Goal: Find contact information: Find contact information

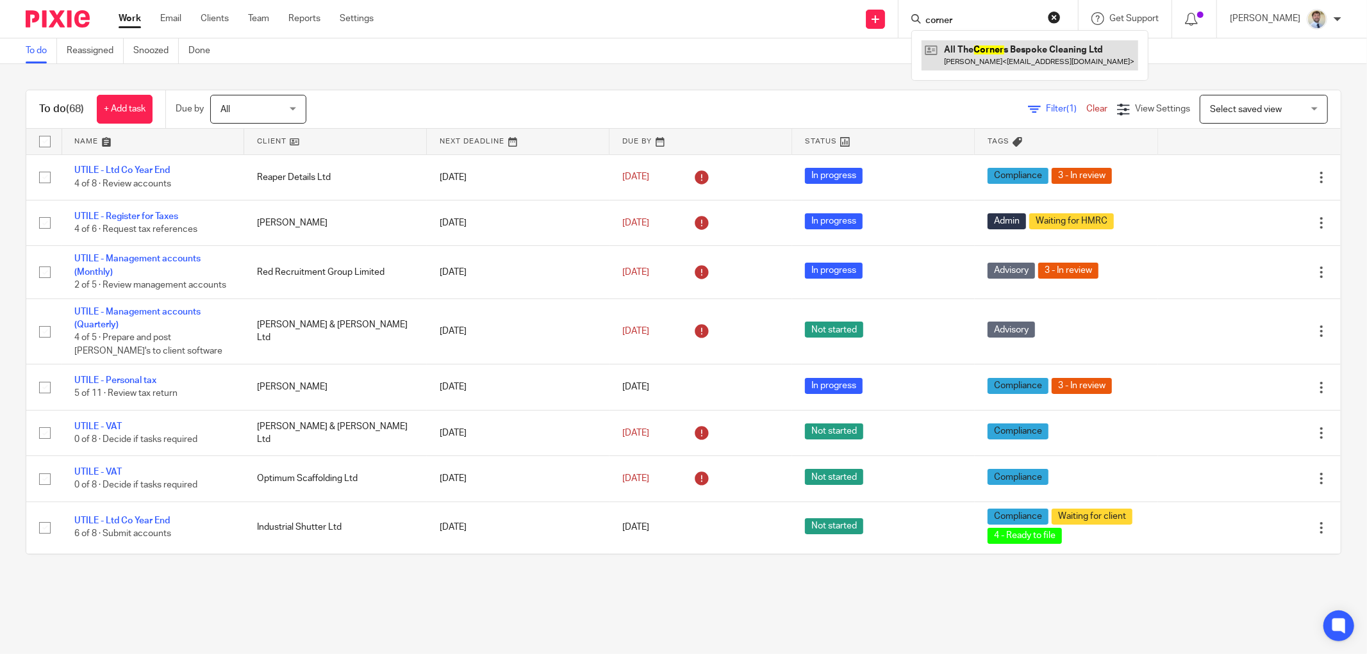
type input "corner"
click at [1019, 69] on link at bounding box center [1029, 54] width 217 height 29
click at [1019, 59] on link at bounding box center [1029, 54] width 217 height 29
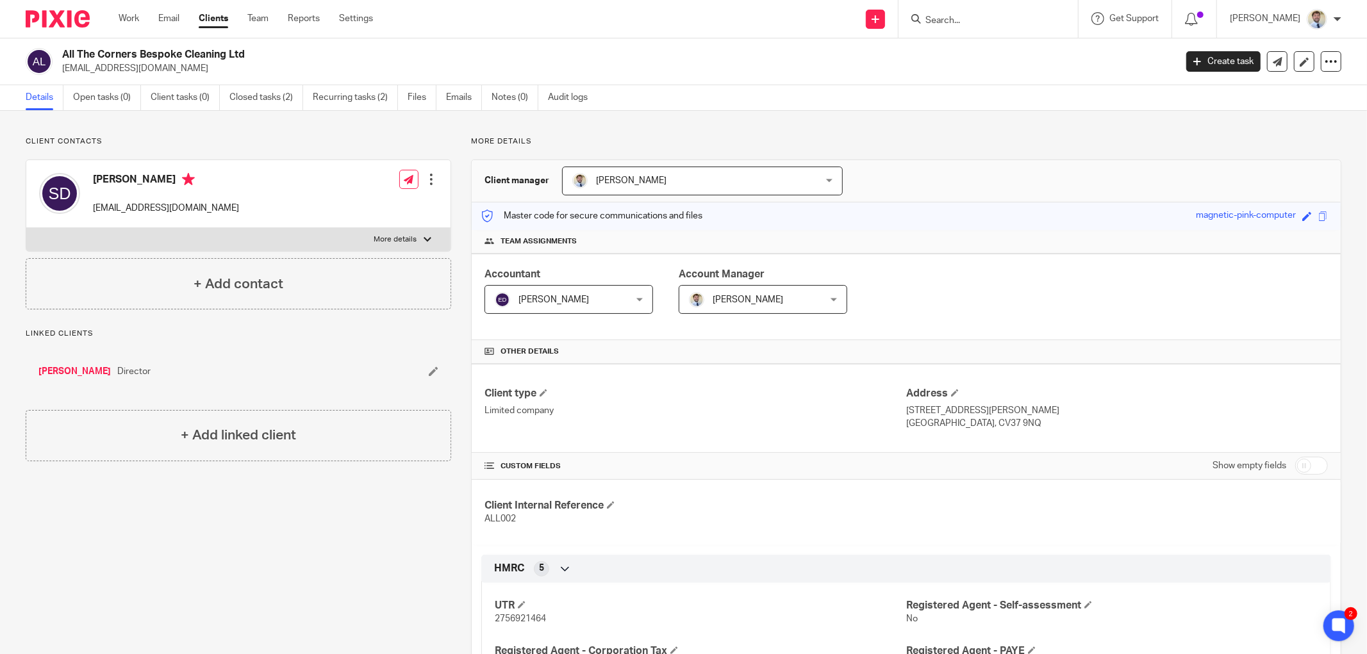
click at [158, 65] on p "[EMAIL_ADDRESS][DOMAIN_NAME]" at bounding box center [614, 68] width 1105 height 13
click at [157, 65] on p "[EMAIL_ADDRESS][DOMAIN_NAME]" at bounding box center [614, 68] width 1105 height 13
copy main "shell.davies@allthecornerscleaning.co.uk Create task Update from Companies Hous…"
click at [471, 138] on p "More details" at bounding box center [906, 141] width 870 height 10
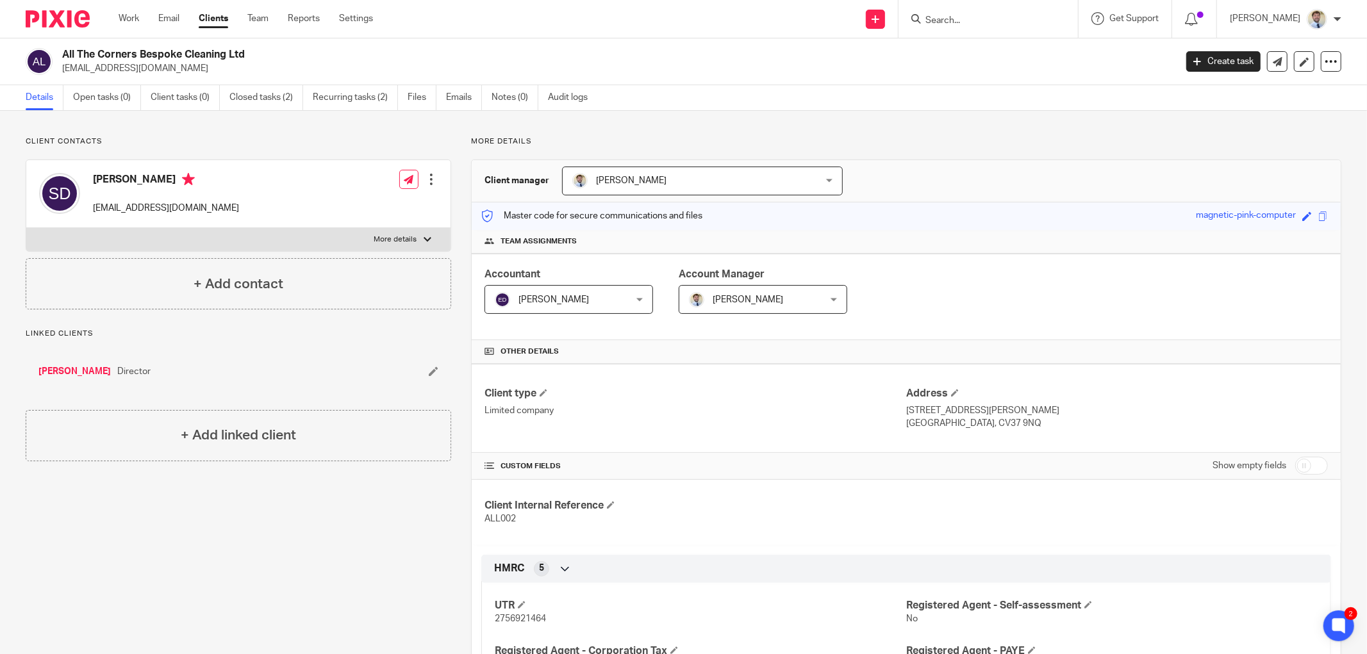
click at [167, 64] on p "[EMAIL_ADDRESS][DOMAIN_NAME]" at bounding box center [614, 68] width 1105 height 13
copy main "shell.davies@allthecornerscleaning.co.uk Create task Update from Companies Hous…"
